Goal: Task Accomplishment & Management: Complete application form

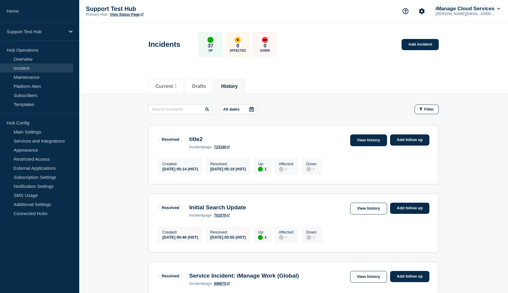
click at [374, 137] on link "View history" at bounding box center [368, 141] width 37 height 12
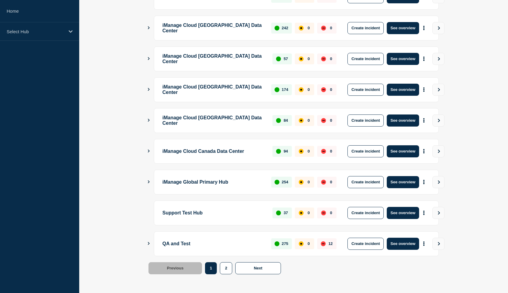
scroll to position [135, 0]
click at [398, 214] on button "See overview" at bounding box center [403, 213] width 32 height 12
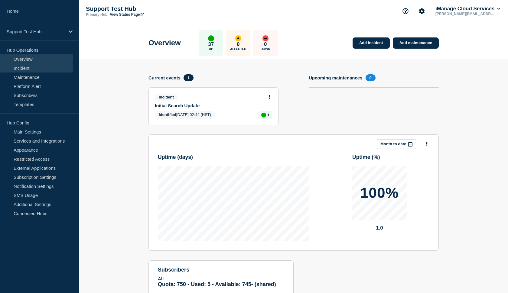
click at [24, 68] on link "Incident" at bounding box center [36, 67] width 73 height 9
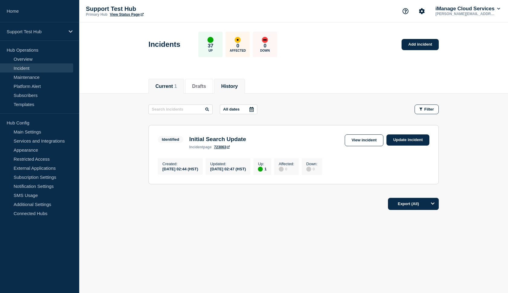
click at [235, 80] on li "History" at bounding box center [229, 86] width 31 height 15
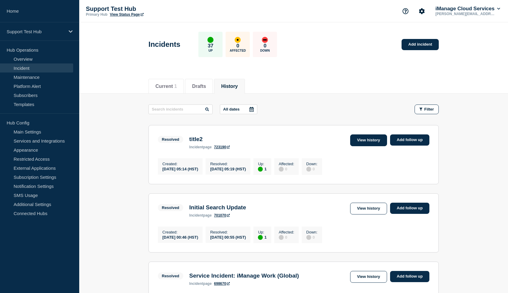
click at [366, 141] on link "View history" at bounding box center [368, 141] width 37 height 12
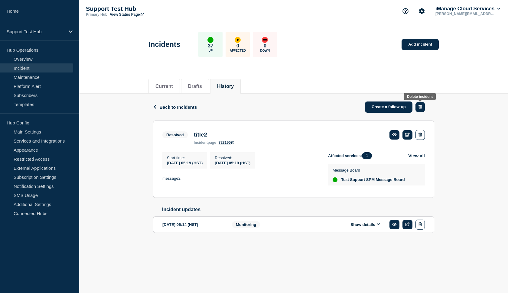
click at [423, 106] on button "button" at bounding box center [419, 107] width 9 height 10
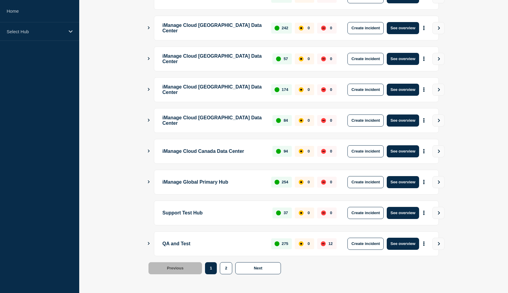
scroll to position [135, 0]
click at [404, 240] on button "See overview" at bounding box center [403, 244] width 32 height 12
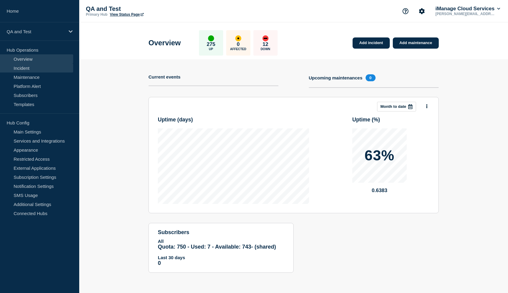
click at [48, 67] on link "Incident" at bounding box center [36, 67] width 73 height 9
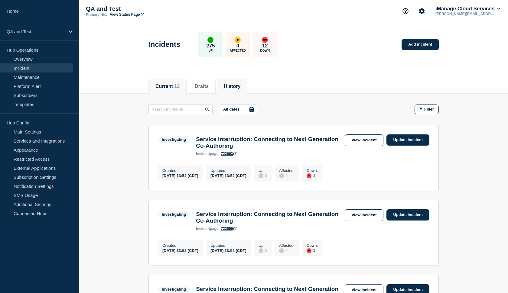
click at [229, 86] on button "History" at bounding box center [232, 86] width 17 height 5
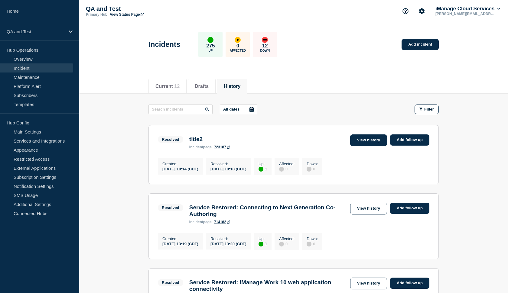
click at [363, 138] on link "View history" at bounding box center [368, 141] width 37 height 12
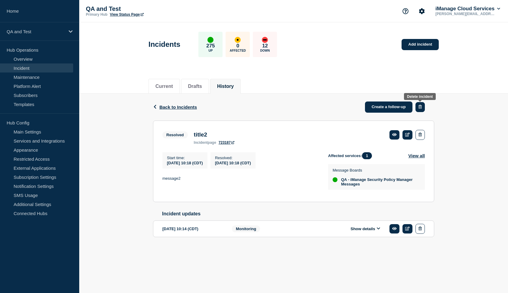
click at [422, 108] on button "button" at bounding box center [419, 107] width 9 height 10
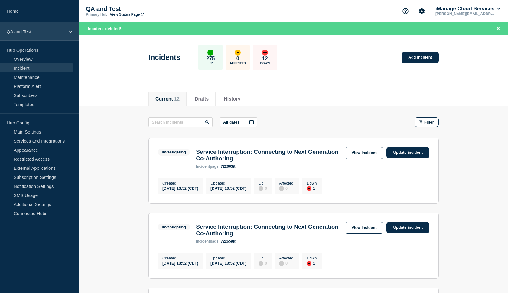
click at [15, 33] on p "QA and Test" at bounding box center [36, 31] width 58 height 5
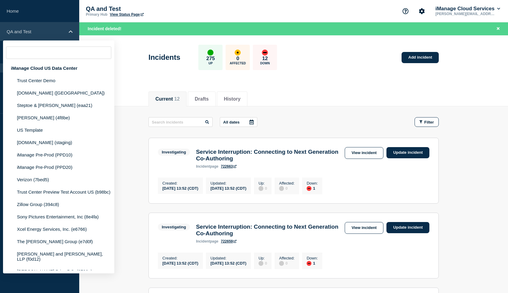
click at [15, 33] on p "QA and Test" at bounding box center [36, 31] width 58 height 5
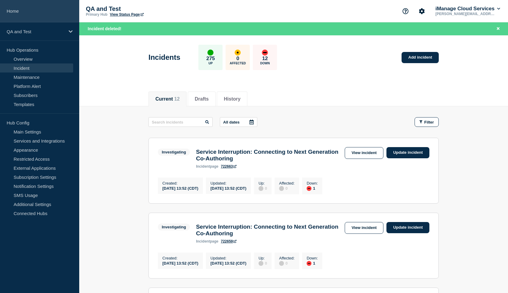
click at [18, 16] on link "Home" at bounding box center [39, 11] width 79 height 22
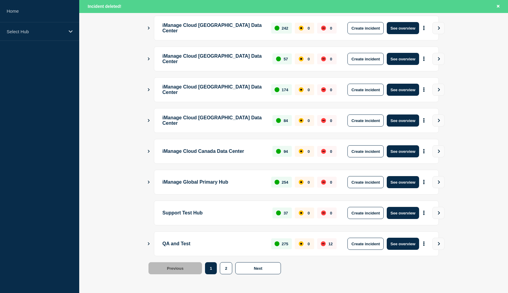
scroll to position [148, 0]
click at [355, 242] on button "Create incident" at bounding box center [365, 244] width 36 height 12
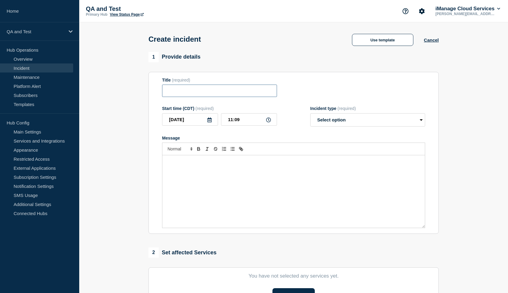
click at [193, 93] on input "Title" at bounding box center [219, 91] width 115 height 12
type input "test"
select select "identified"
click at [276, 164] on p "Message" at bounding box center [293, 161] width 253 height 5
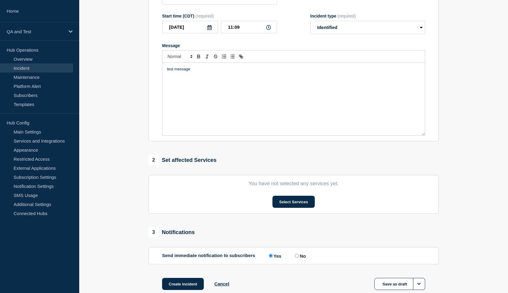
scroll to position [99, 0]
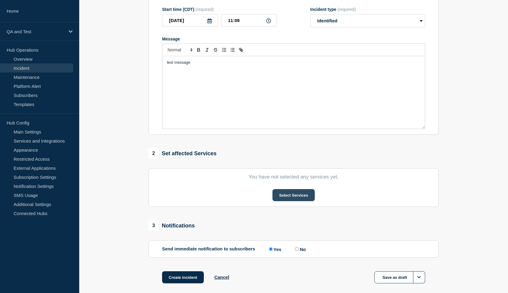
click at [304, 201] on button "Select Services" at bounding box center [293, 195] width 42 height 12
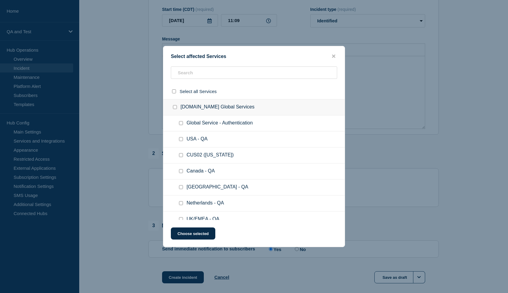
click at [238, 131] on ul "Global Service - Authentication" at bounding box center [253, 123] width 181 height 16
click at [200, 78] on input "text" at bounding box center [254, 73] width 166 height 12
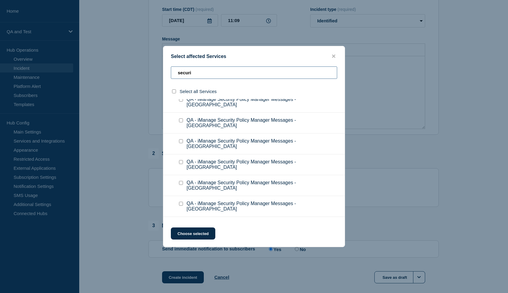
scroll to position [711, 0]
type input "securi"
click at [180, 222] on div at bounding box center [182, 225] width 9 height 6
click at [180, 223] on input "QA - iManage Security Policy Manager Messages checkbox" at bounding box center [181, 225] width 4 height 4
checkbox input "true"
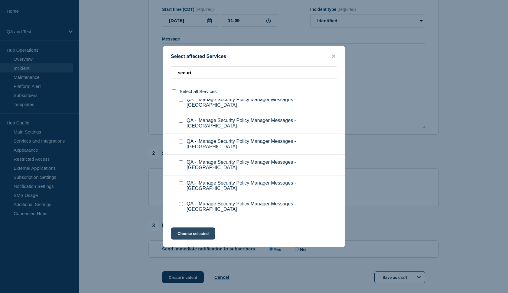
click at [187, 230] on button "Choose selected" at bounding box center [193, 234] width 44 height 12
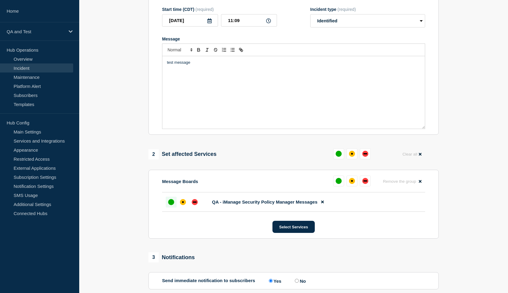
click at [176, 208] on div at bounding box center [171, 202] width 11 height 11
click at [183, 203] on div "affected" at bounding box center [183, 202] width 2 height 2
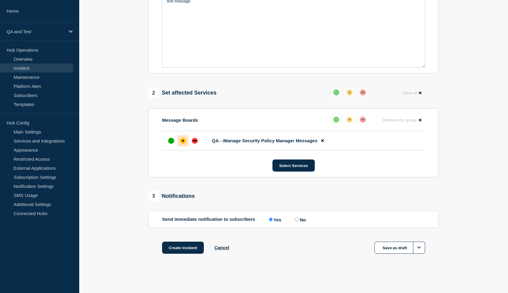
scroll to position [166, 0]
click at [293, 220] on label "No" at bounding box center [299, 220] width 12 height 6
click at [295, 220] on input "No" at bounding box center [297, 220] width 4 height 4
radio input "true"
radio input "false"
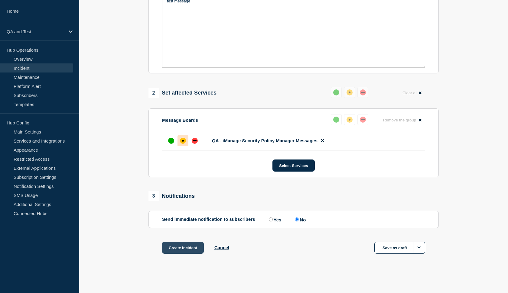
click at [192, 245] on button "Create incident" at bounding box center [183, 248] width 42 height 12
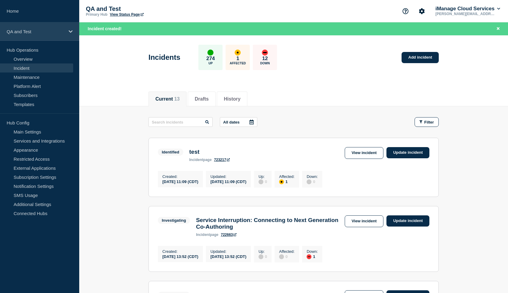
click at [45, 32] on p "QA and Test" at bounding box center [36, 31] width 58 height 5
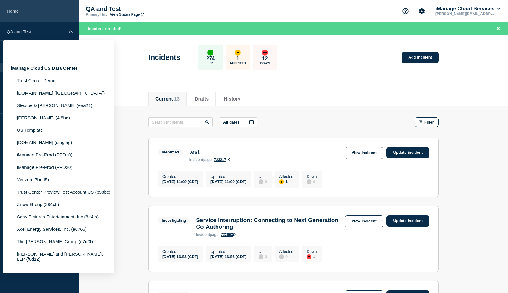
click at [36, 18] on link "Home" at bounding box center [39, 11] width 79 height 22
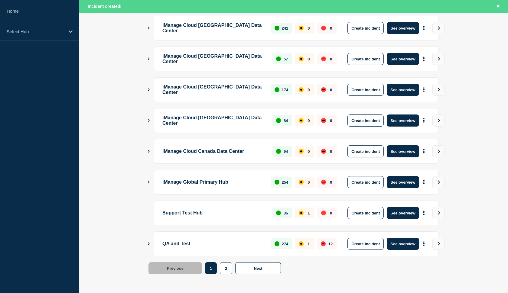
scroll to position [148, 0]
click at [361, 245] on button "Create incident" at bounding box center [365, 244] width 36 height 12
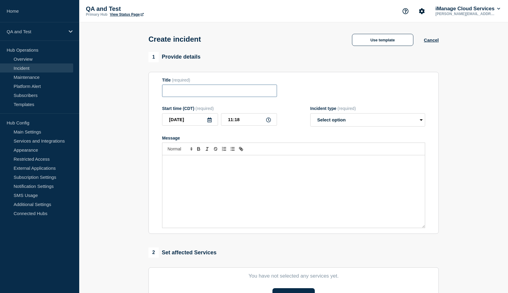
click at [172, 97] on input "Title" at bounding box center [219, 91] width 115 height 12
type input "draft"
click at [221, 183] on div "Message" at bounding box center [293, 191] width 262 height 73
click at [356, 136] on form "Title (required) draft Start time (CDT) (required) 2025-09-25 11:18 Incident ty…" at bounding box center [293, 153] width 263 height 151
click at [354, 132] on form "Title (required) draft Start time (CDT) (required) 2025-09-25 11:18 Incident ty…" at bounding box center [293, 153] width 263 height 151
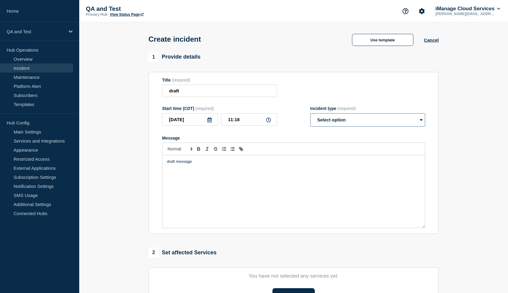
select select "monitoring"
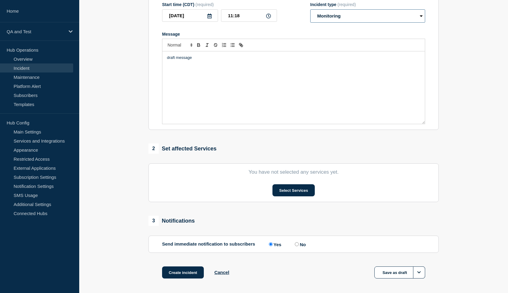
scroll to position [105, 0]
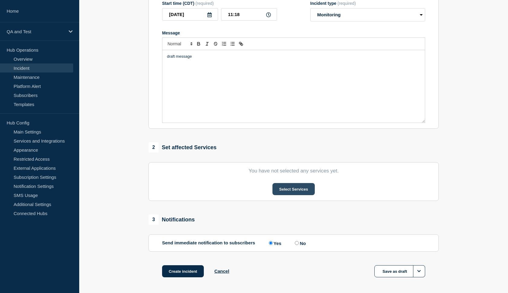
click at [297, 195] on button "Select Services" at bounding box center [293, 189] width 42 height 12
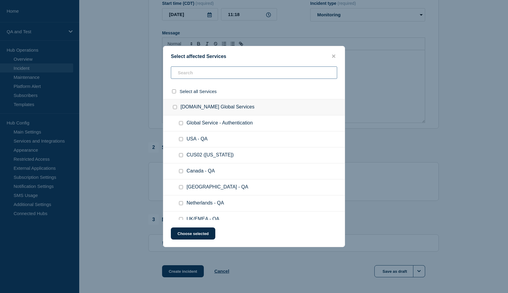
click at [199, 70] on input "text" at bounding box center [254, 73] width 166 height 12
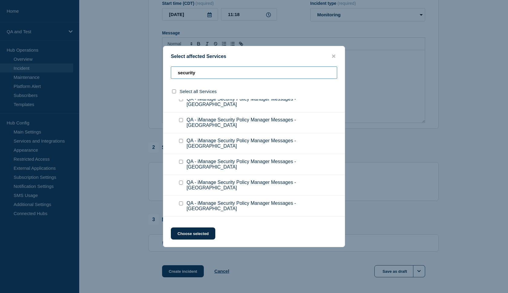
scroll to position [711, 0]
type input "security"
click at [180, 223] on input "QA - iManage Security Policy Manager Messages checkbox" at bounding box center [181, 225] width 4 height 4
checkbox input "true"
click at [189, 231] on button "Choose selected" at bounding box center [193, 234] width 44 height 12
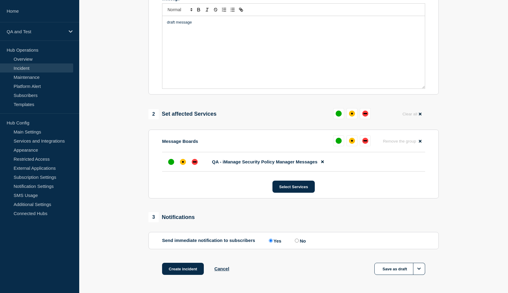
scroll to position [161, 0]
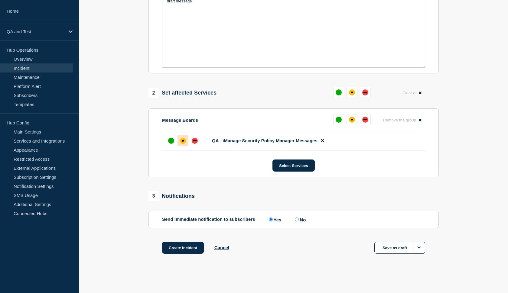
click at [183, 144] on div "affected" at bounding box center [183, 141] width 6 height 6
click at [295, 222] on input "No" at bounding box center [297, 220] width 4 height 4
radio input "true"
radio input "false"
click at [380, 254] on button "Save as draft" at bounding box center [399, 248] width 51 height 12
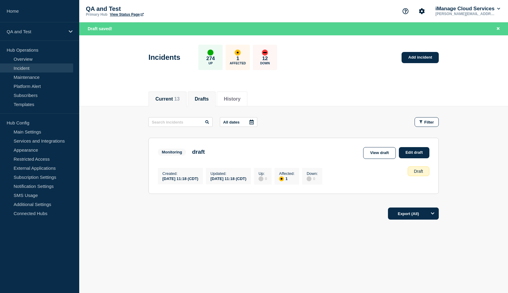
click at [167, 100] on button "Current 13" at bounding box center [167, 98] width 24 height 5
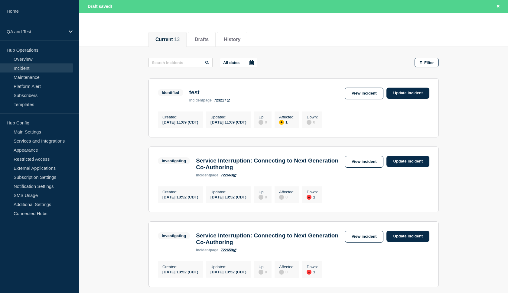
scroll to position [60, 0]
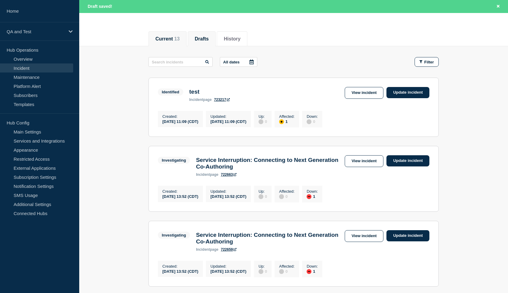
click at [199, 35] on li "Drafts" at bounding box center [202, 38] width 28 height 15
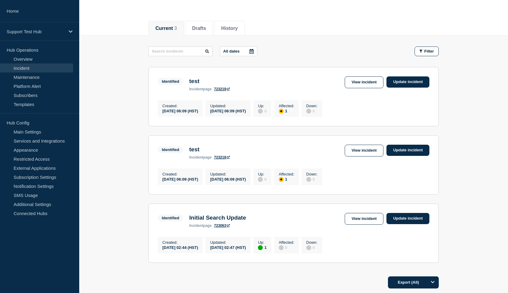
scroll to position [59, 0]
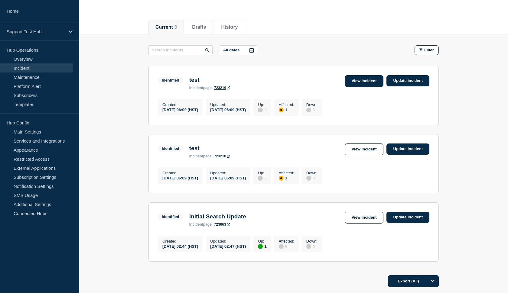
click at [364, 84] on link "View incident" at bounding box center [364, 81] width 39 height 12
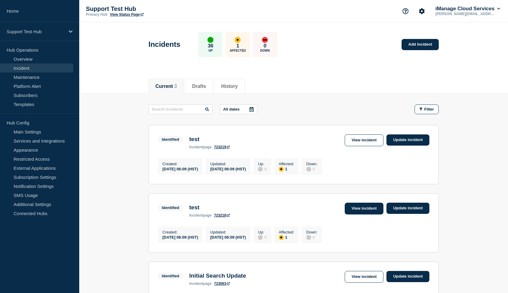
click at [364, 210] on link "View incident" at bounding box center [364, 209] width 39 height 12
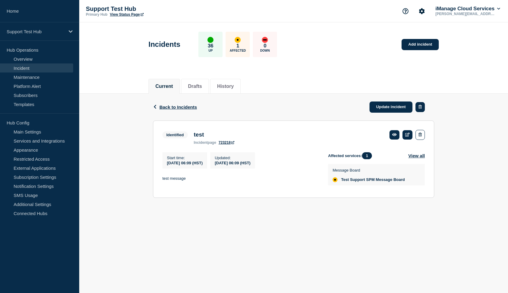
click at [419, 111] on button "button" at bounding box center [419, 107] width 9 height 10
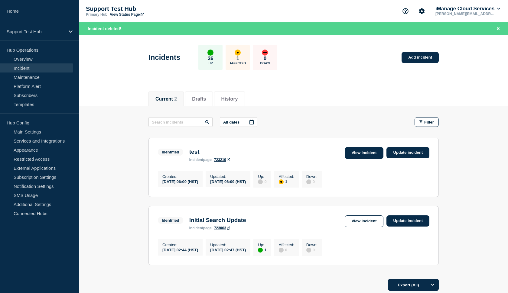
click at [357, 151] on link "View incident" at bounding box center [364, 153] width 39 height 12
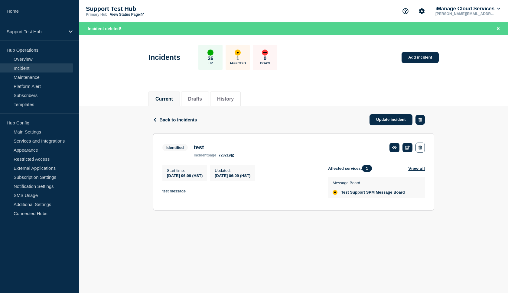
click at [417, 122] on button "button" at bounding box center [419, 120] width 9 height 10
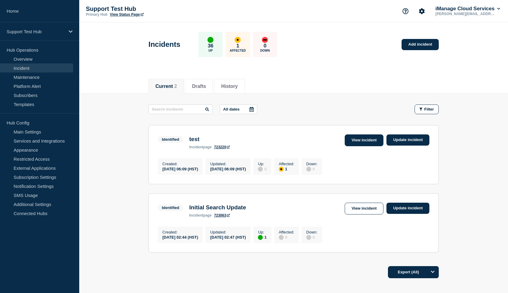
click at [367, 142] on link "View incident" at bounding box center [364, 141] width 39 height 12
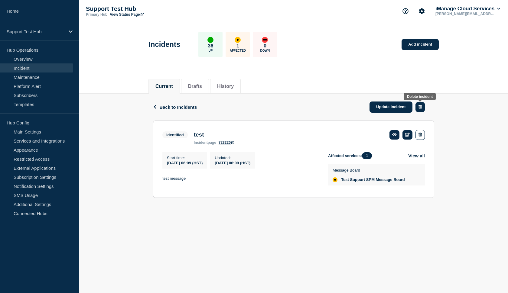
click at [420, 107] on icon "button" at bounding box center [419, 107] width 3 height 4
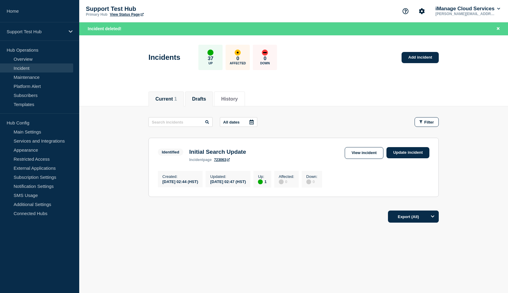
click at [198, 97] on button "Drafts" at bounding box center [199, 98] width 14 height 5
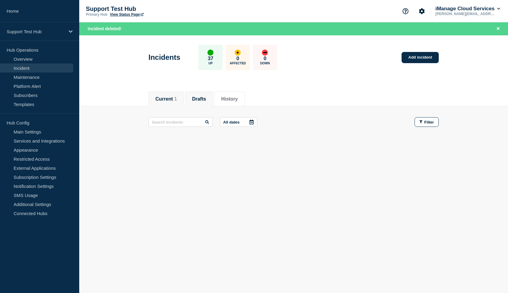
click at [163, 95] on li "Current 1" at bounding box center [165, 99] width 35 height 15
